Goal: Task Accomplishment & Management: Use online tool/utility

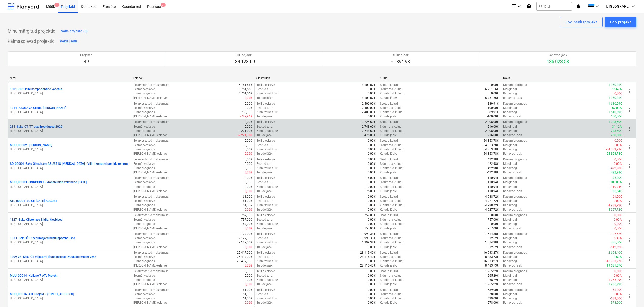
scroll to position [438, 0]
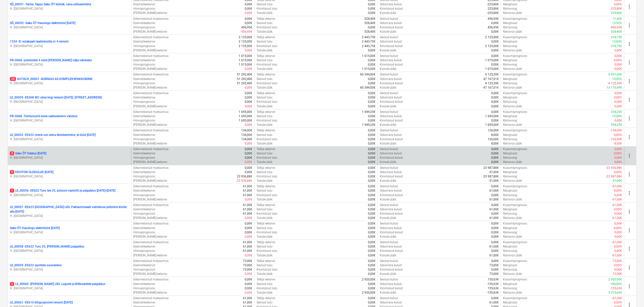
click at [46, 153] on p "3 Saku ÕT Haldus [DATE]" at bounding box center [28, 153] width 36 height 4
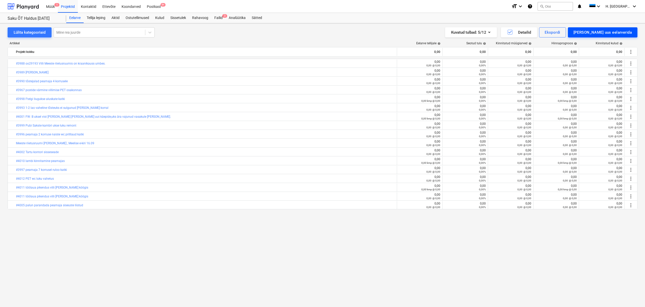
click at [604, 30] on div "[PERSON_NAME] uus eelarverida" at bounding box center [603, 32] width 58 height 7
click at [609, 56] on div "[PERSON_NAME]" at bounding box center [606, 53] width 63 height 9
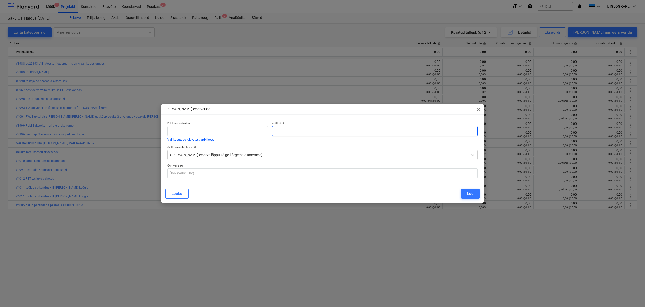
click at [292, 133] on input "text" at bounding box center [375, 131] width 206 height 10
paste input "#4008 peamajas Margiti juures akna lukustus katki"
type input "#4008 peamajas Margiti juures akna lukustus katki"
click at [470, 192] on div "Loo" at bounding box center [470, 193] width 7 height 7
